Goal: Use online tool/utility

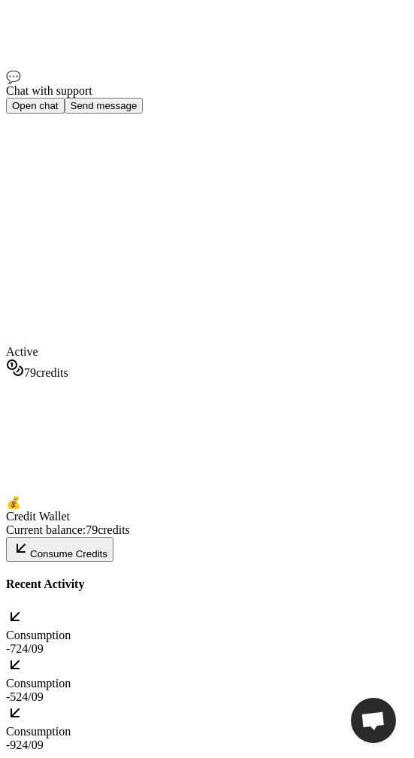
scroll to position [277, 0]
click at [114, 562] on button "Consume Credits" at bounding box center [60, 549] width 108 height 25
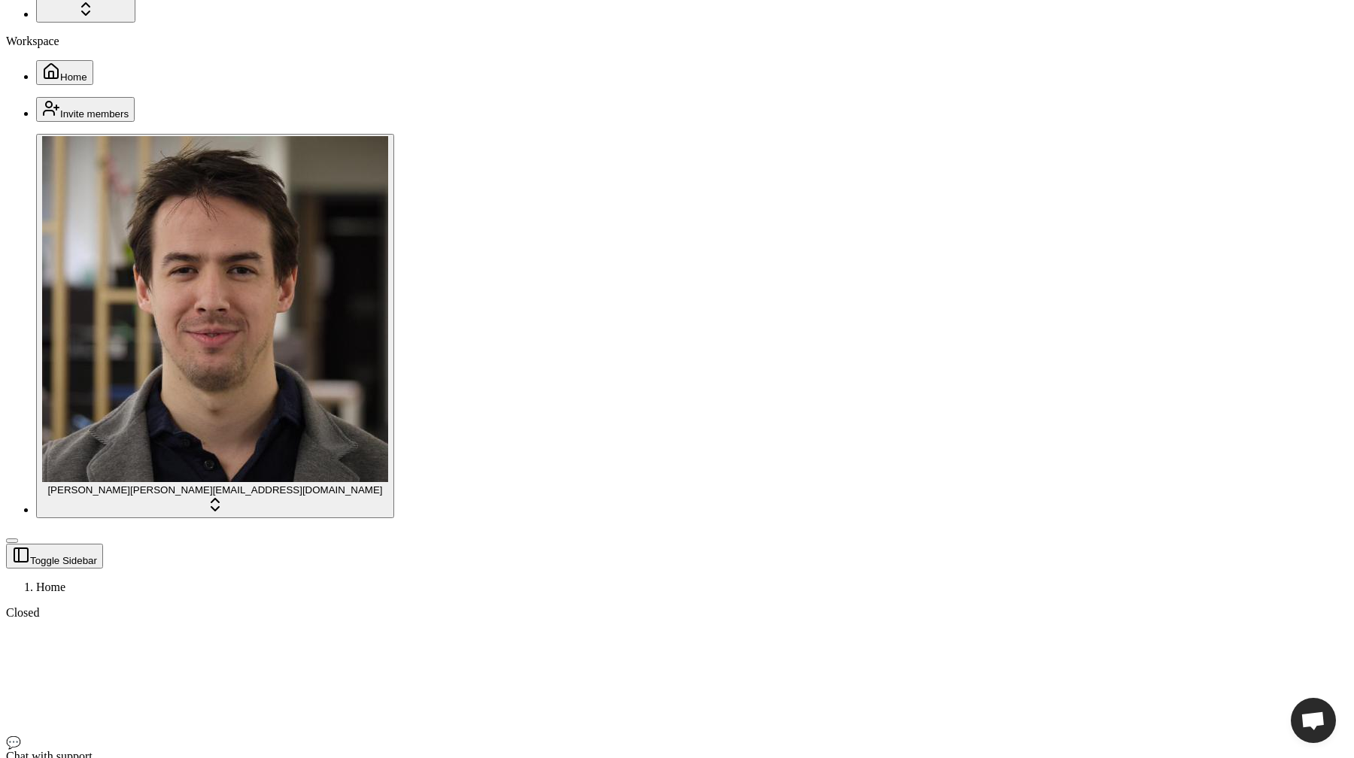
scroll to position [9, 0]
